Goal: Information Seeking & Learning: Learn about a topic

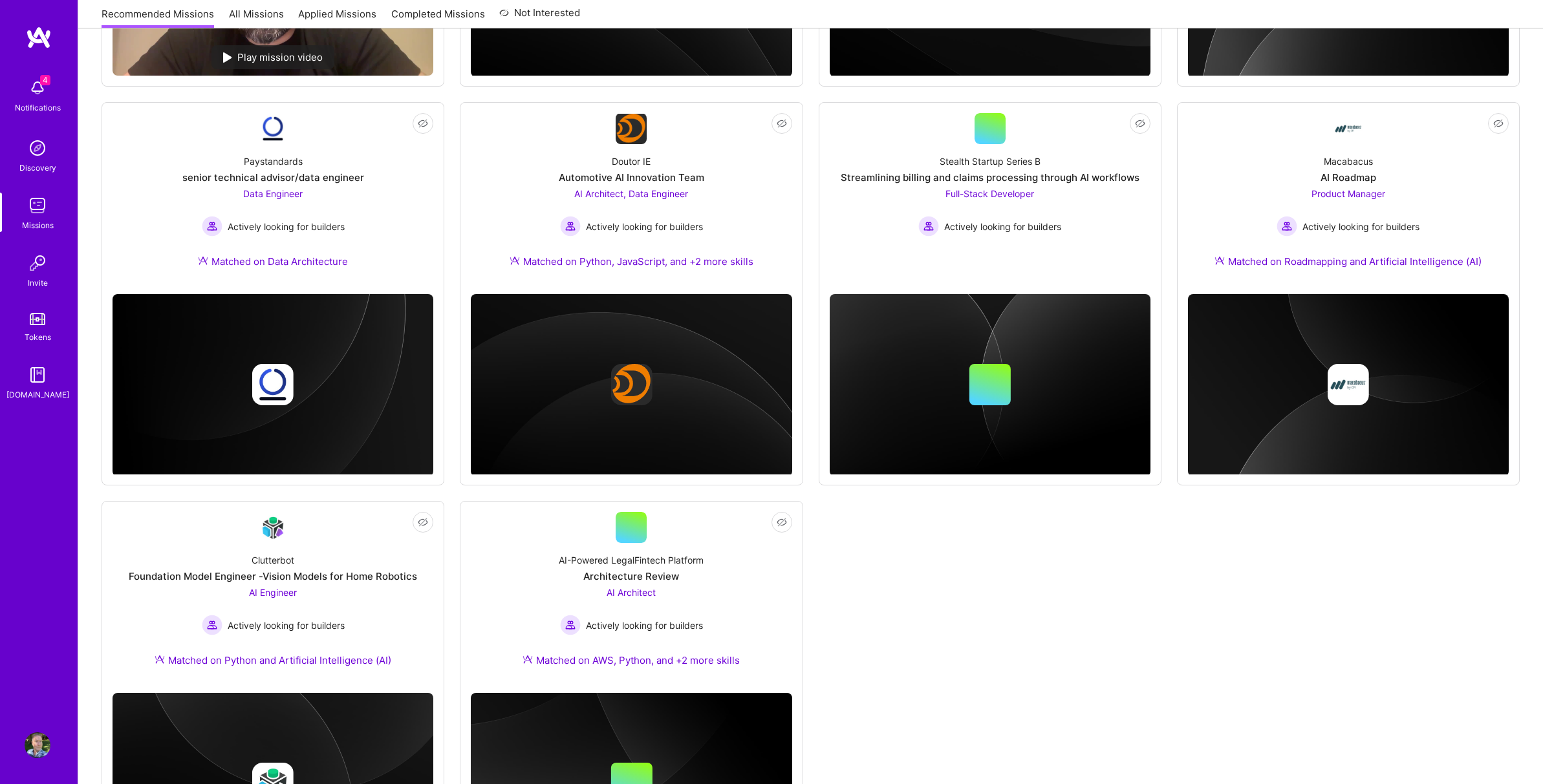
scroll to position [517, 0]
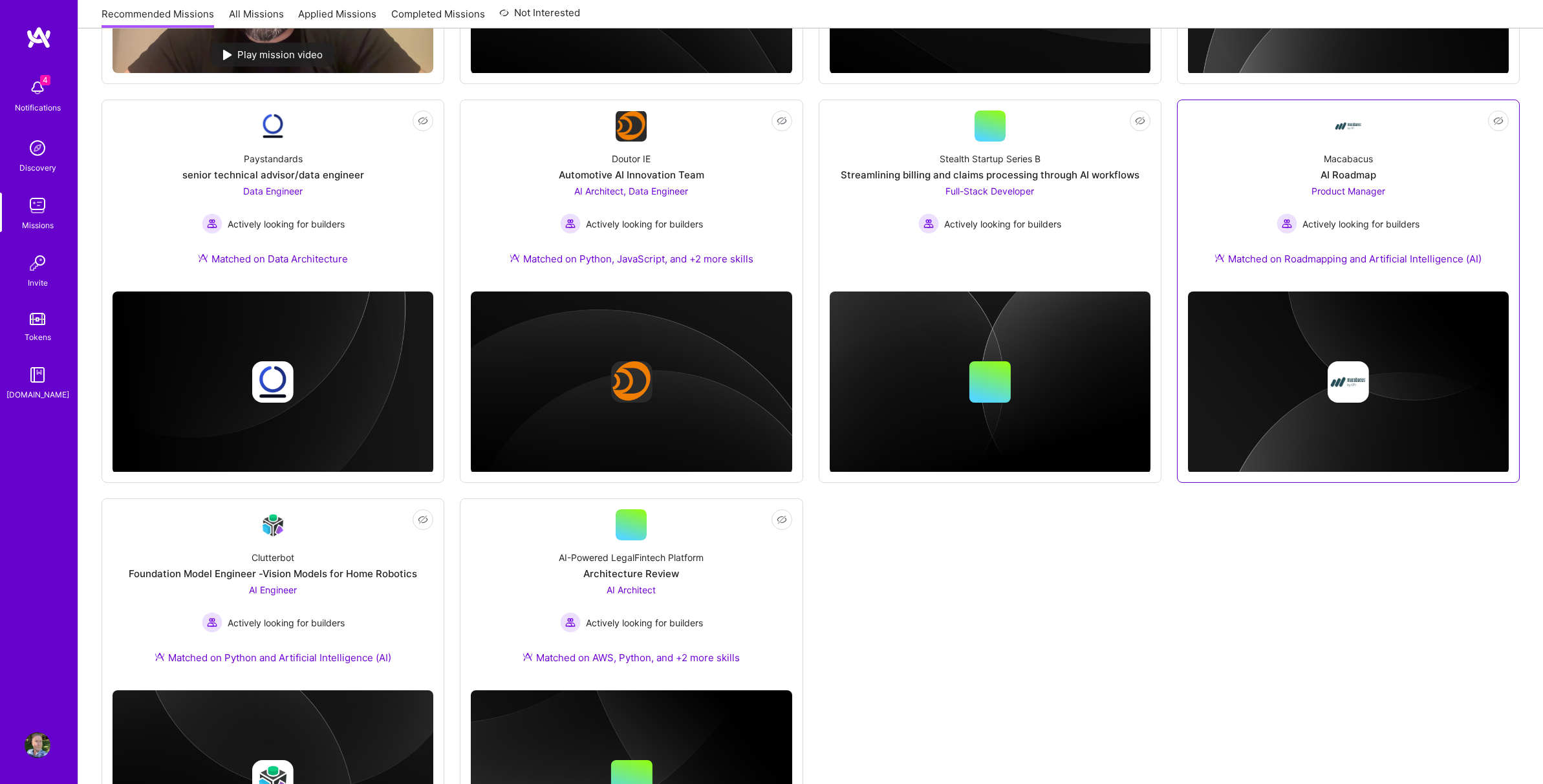
click at [1343, 188] on span "Product Manager" at bounding box center [1348, 191] width 74 height 11
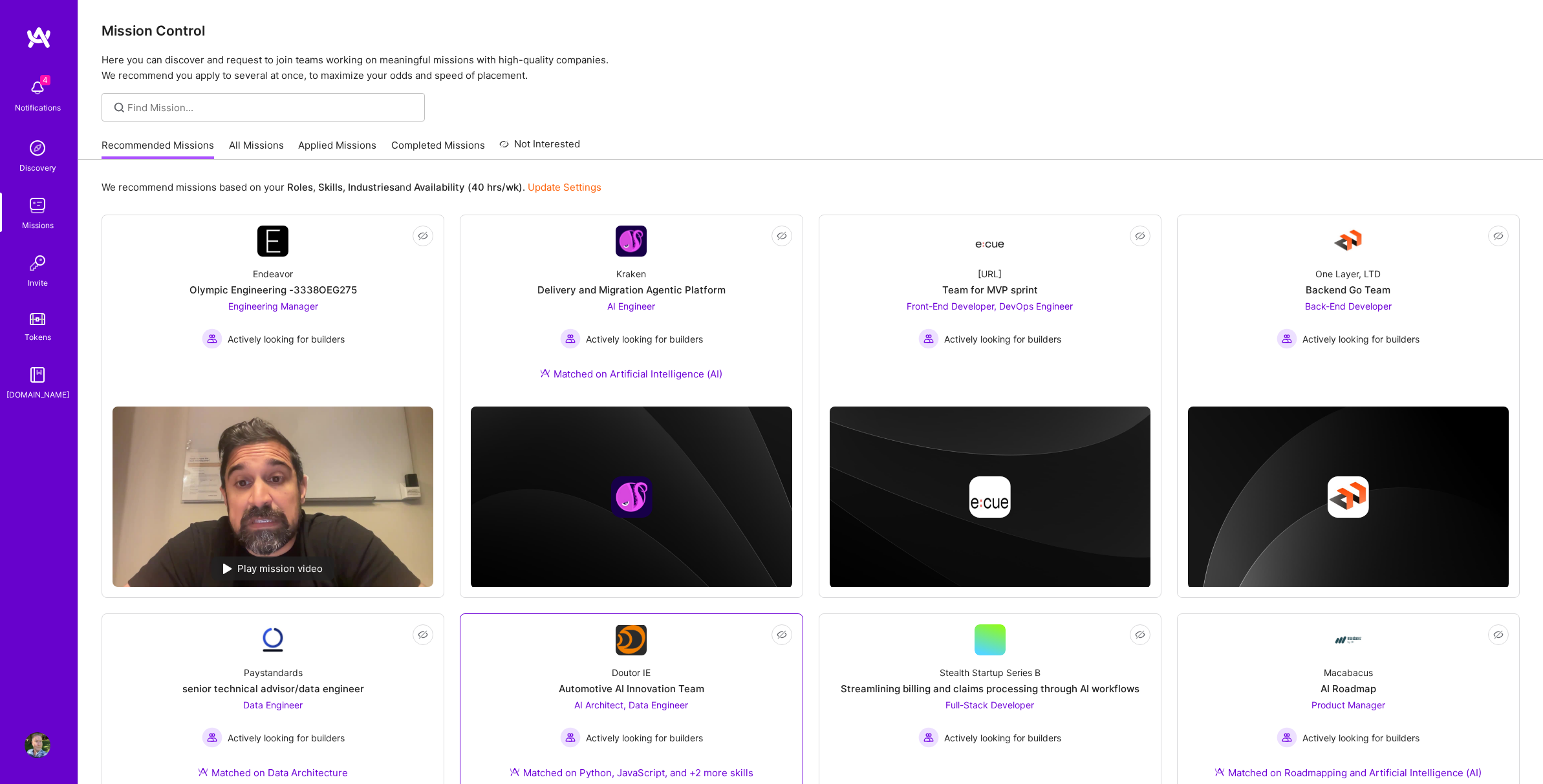
scroll to position [0, 0]
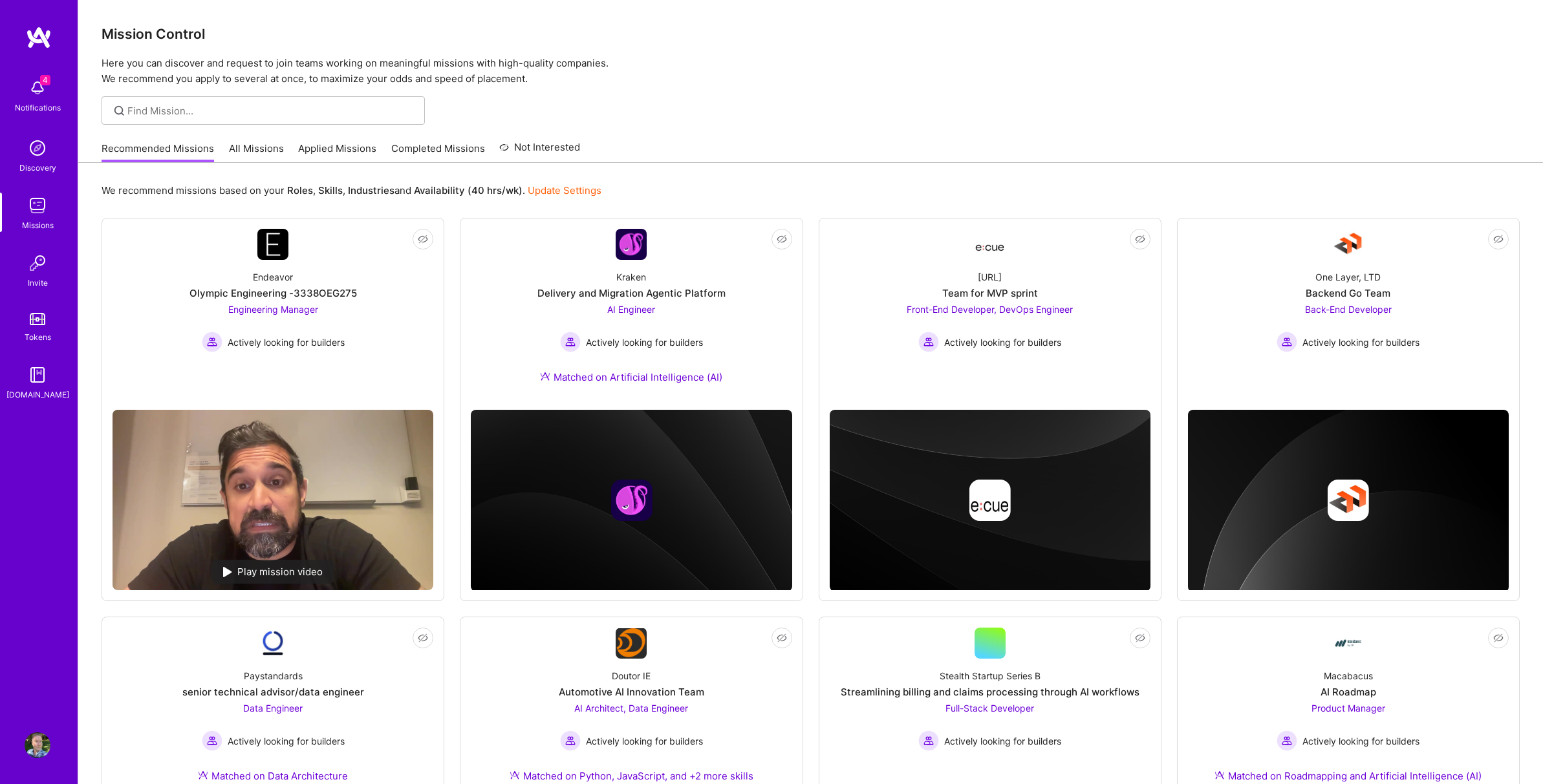
click at [192, 148] on link "Recommended Missions" at bounding box center [157, 152] width 113 height 21
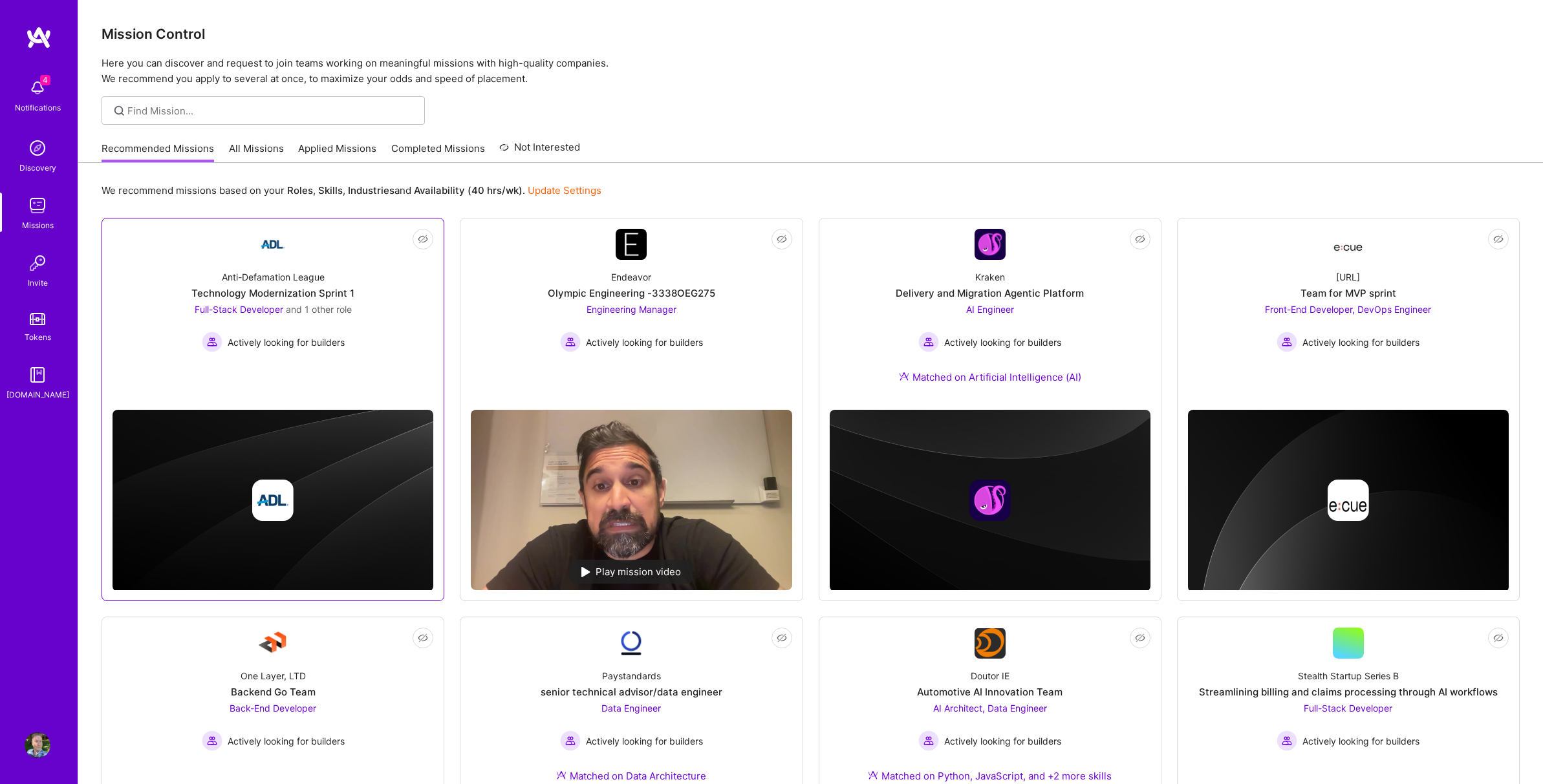
click at [284, 306] on div "Full-Stack Developer and 1 other role" at bounding box center [273, 309] width 157 height 11
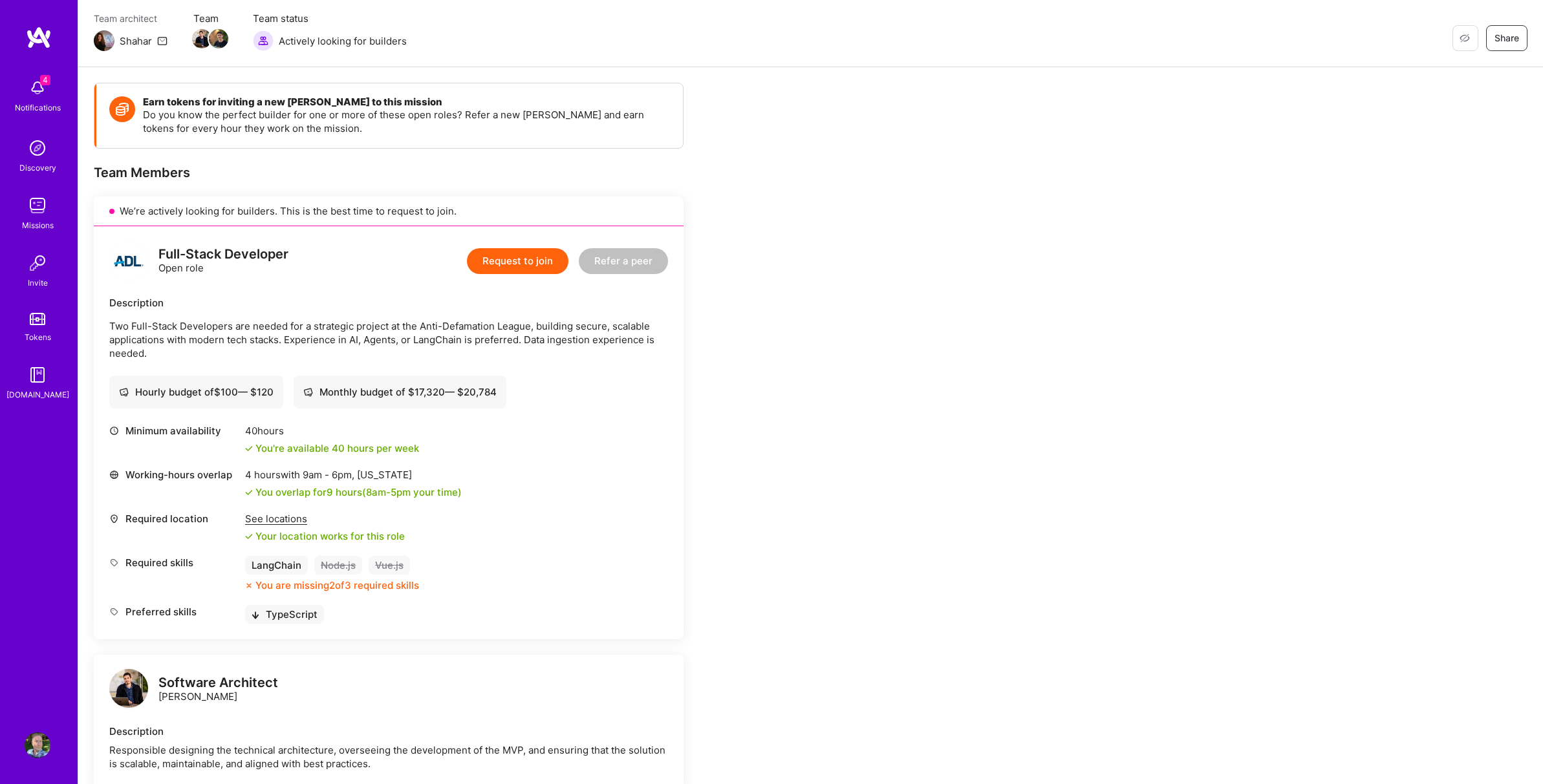
scroll to position [43, 0]
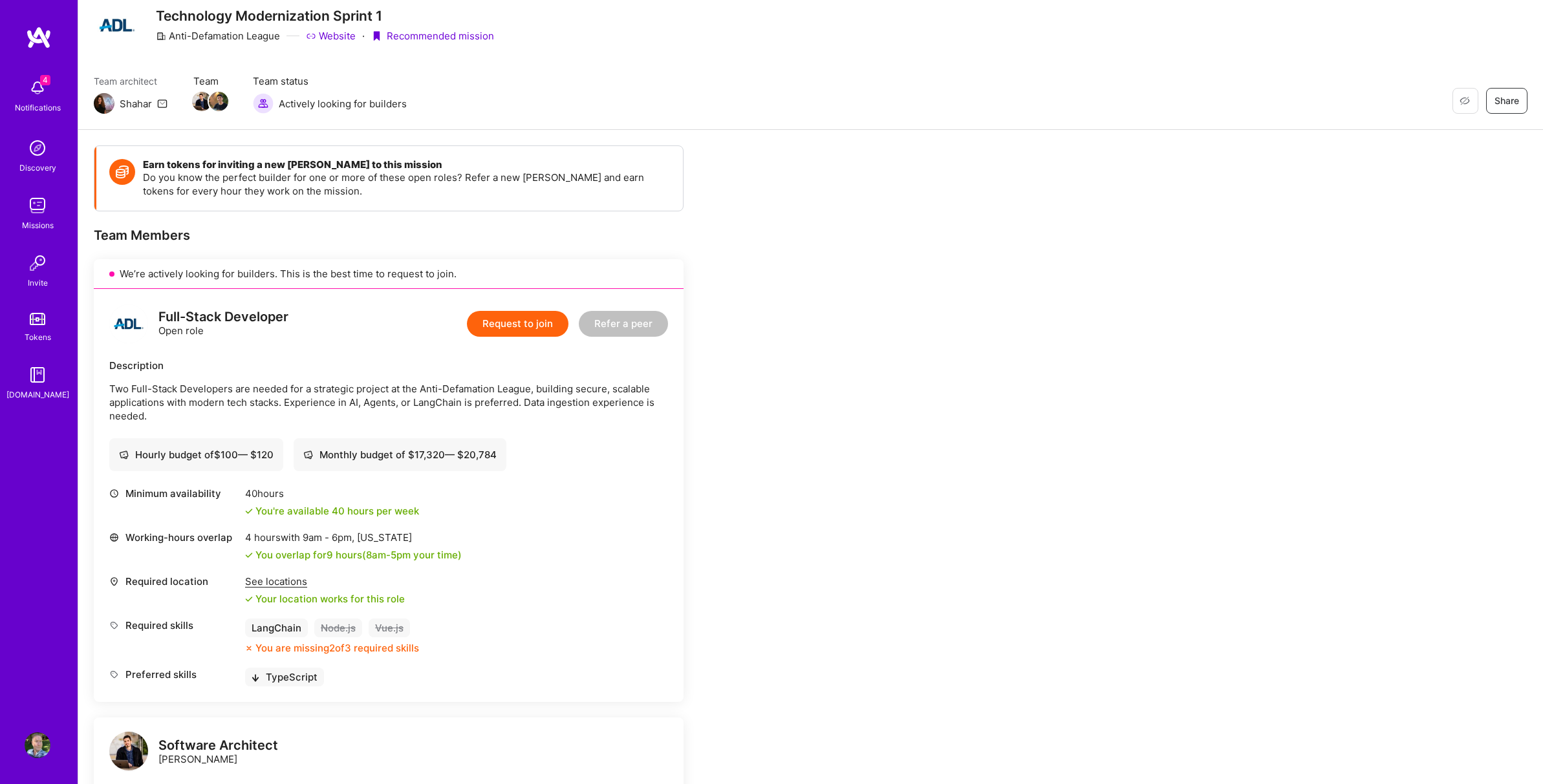
drag, startPoint x: 107, startPoint y: 384, endPoint x: 211, endPoint y: 415, distance: 108.5
click at [211, 415] on div "Full-Stack Developer Open role Request to join Refer a peer Description Two Ful…" at bounding box center [388, 495] width 589 height 413
copy p "Two Full-Stack Developers are needed for a strategic project at the Anti-Defama…"
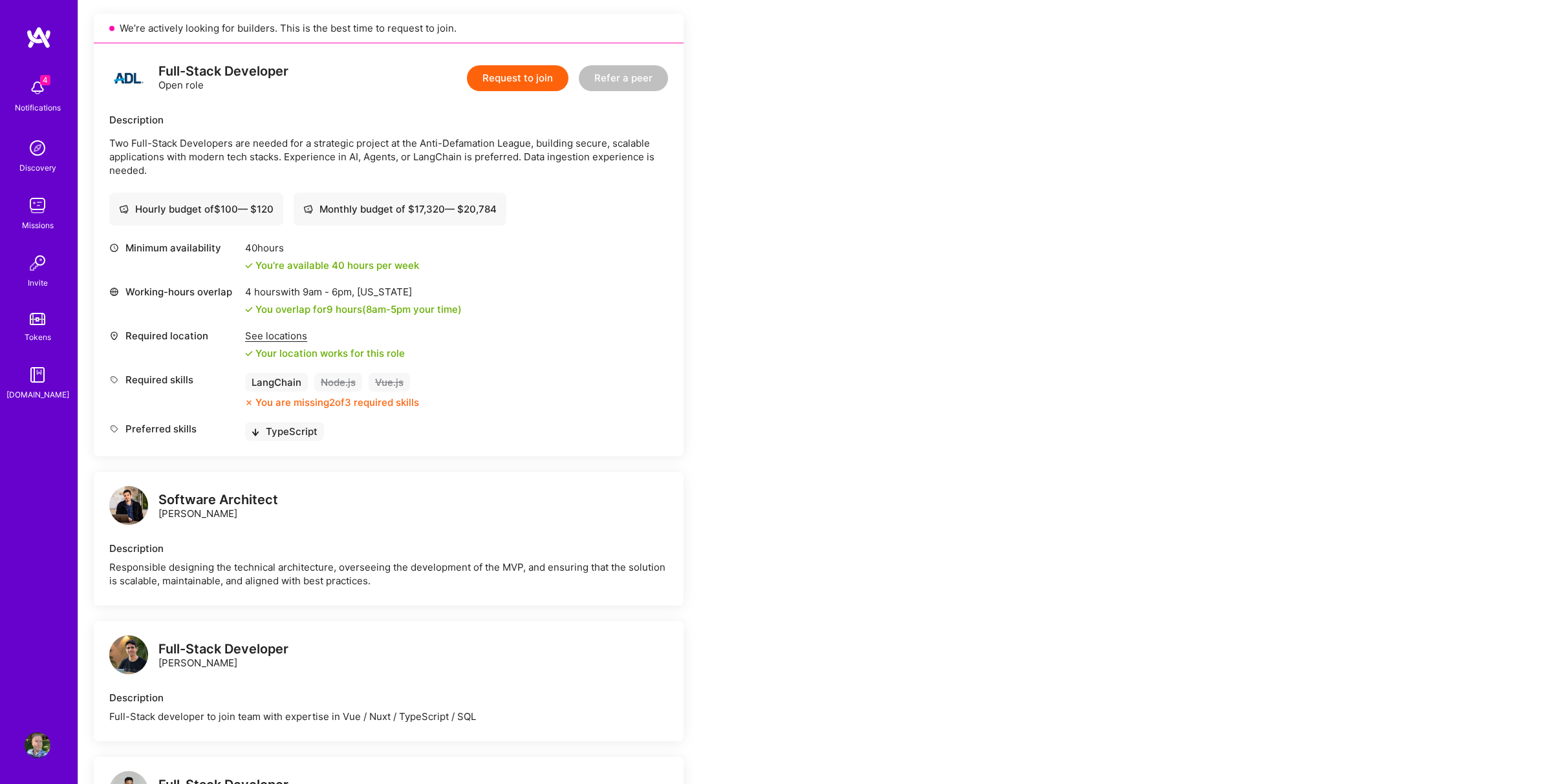
scroll to position [302, 0]
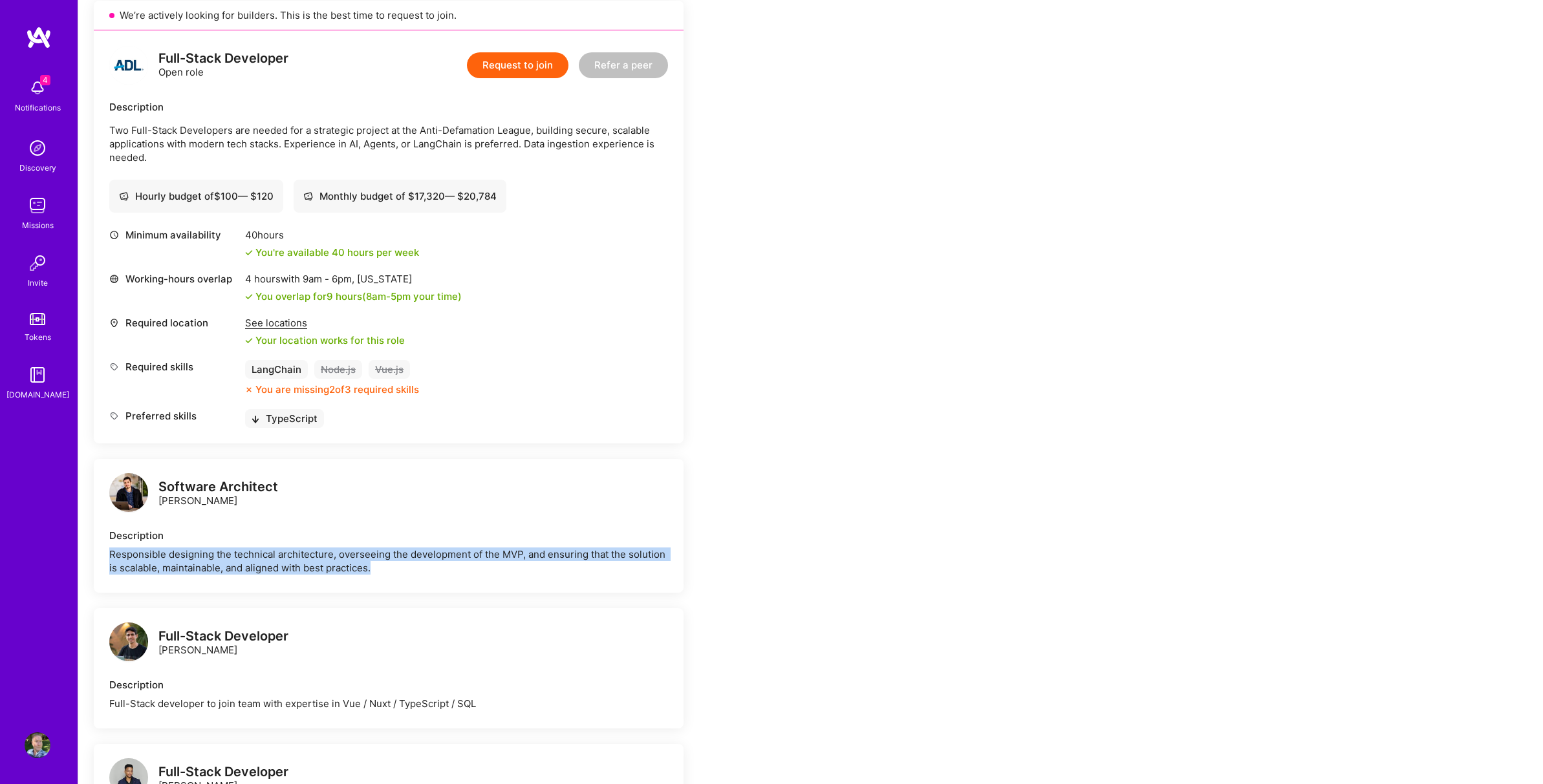
drag, startPoint x: 110, startPoint y: 554, endPoint x: 398, endPoint y: 580, distance: 289.2
click at [398, 580] on div "Software Architect [PERSON_NAME] Description Responsible designing the technica…" at bounding box center [388, 525] width 589 height 134
copy div "Responsible designing the technical architecture, overseeing the development of…"
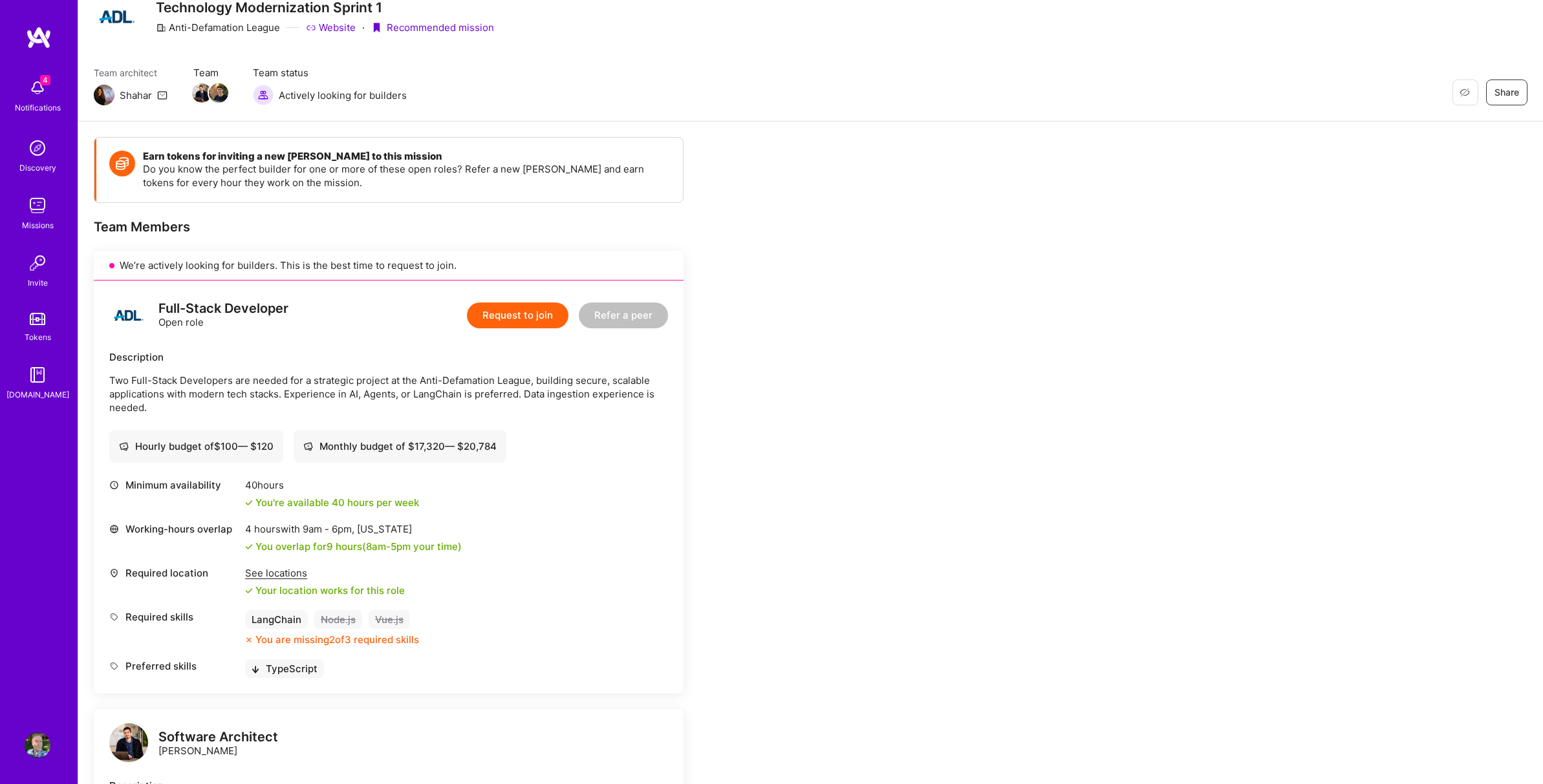
scroll to position [43, 0]
